Goal: Use online tool/utility: Utilize a website feature to perform a specific function

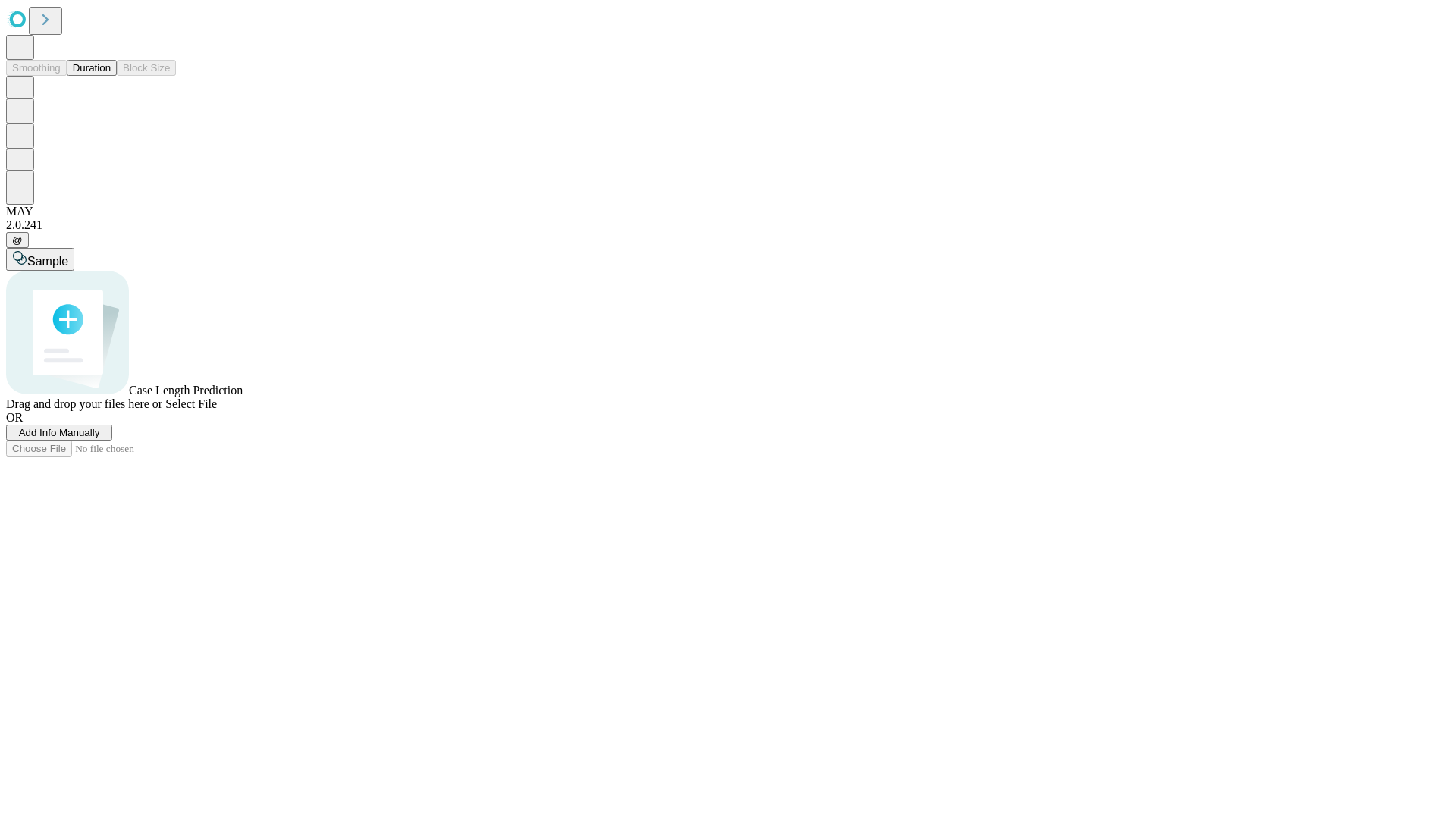
click at [217, 410] on span "Select File" at bounding box center [191, 403] width 52 height 13
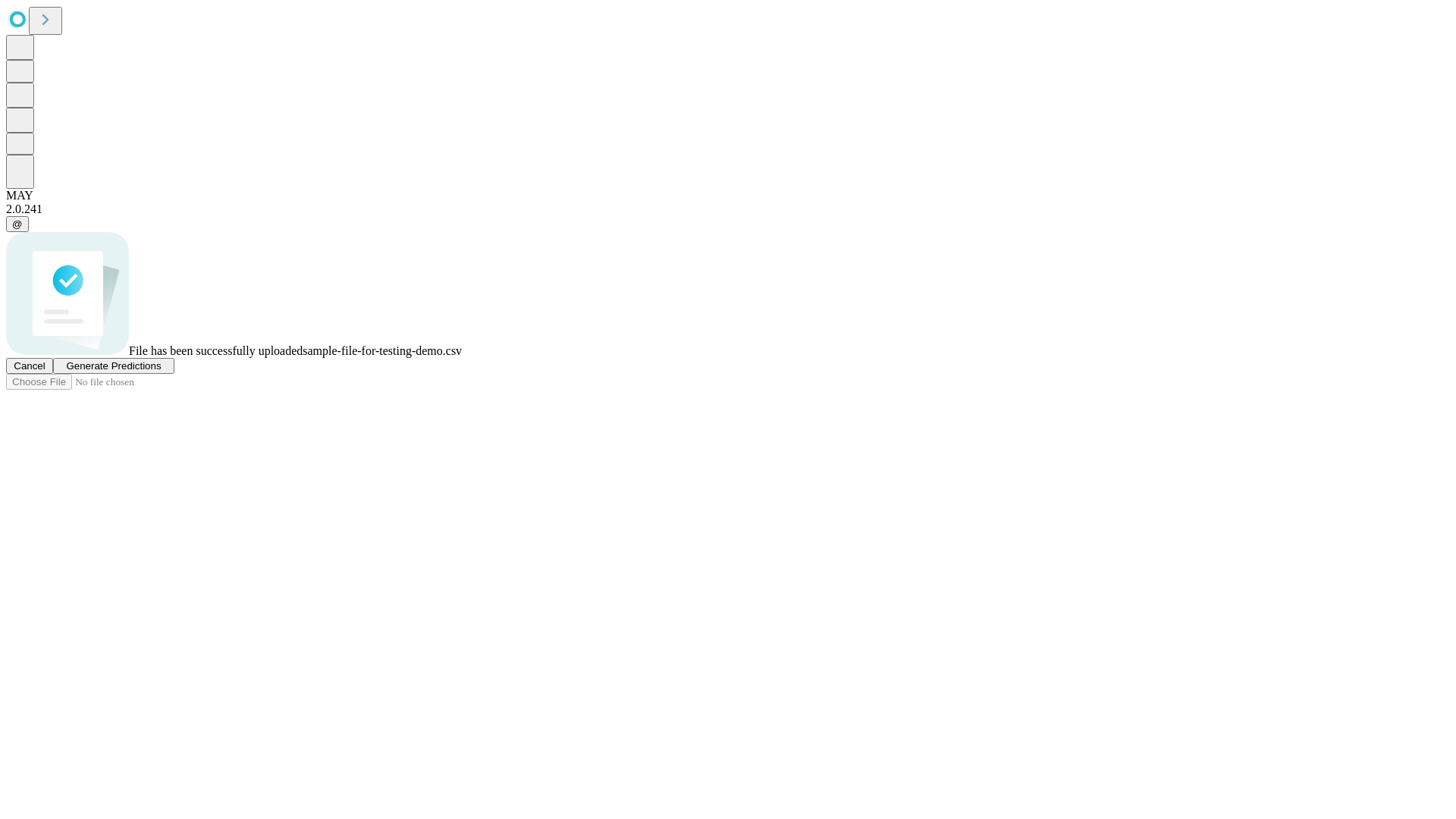
click at [161, 372] on span "Generate Predictions" at bounding box center [113, 366] width 95 height 12
